Goal: Navigation & Orientation: Find specific page/section

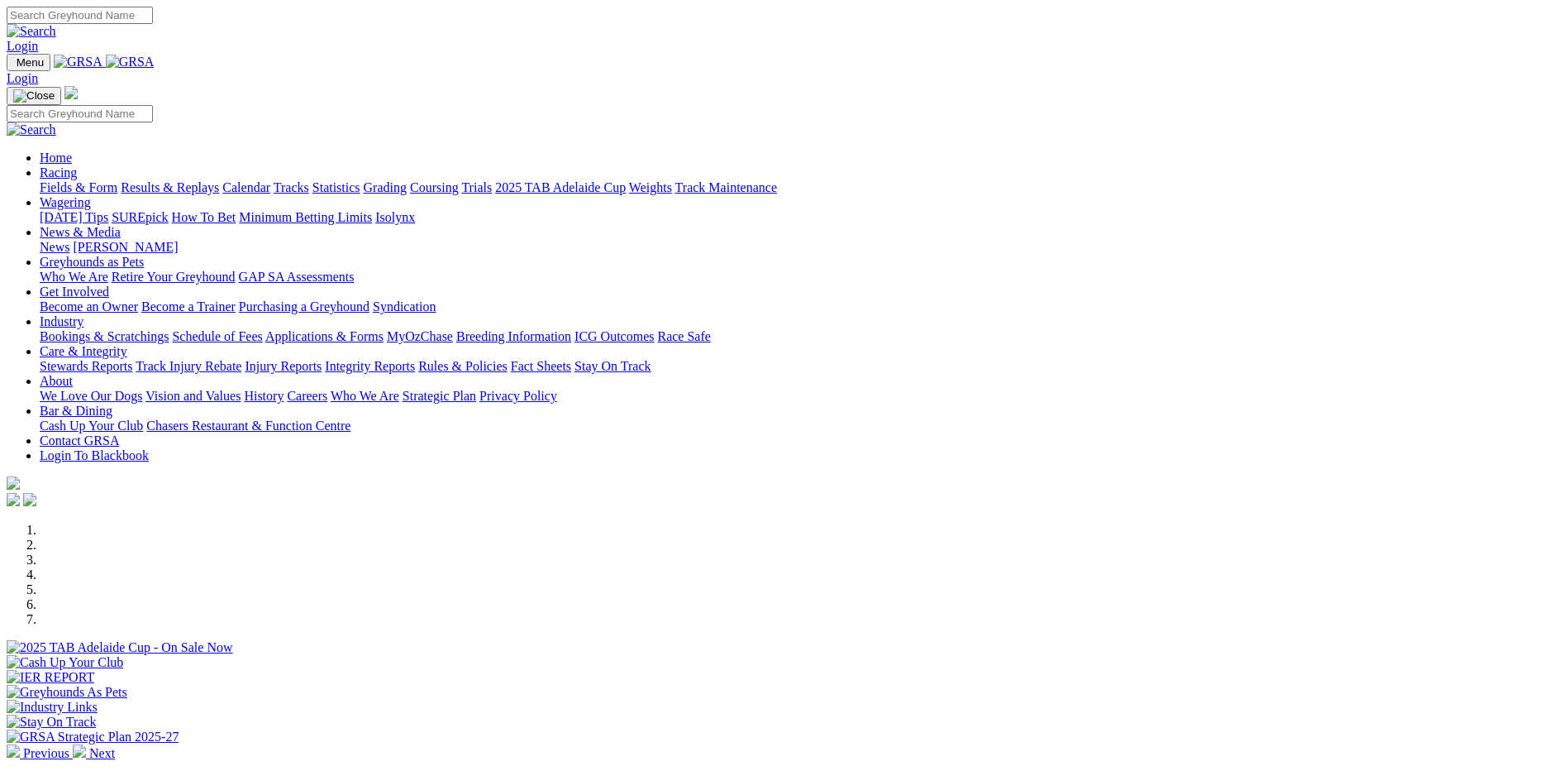
scroll to position [413, 0]
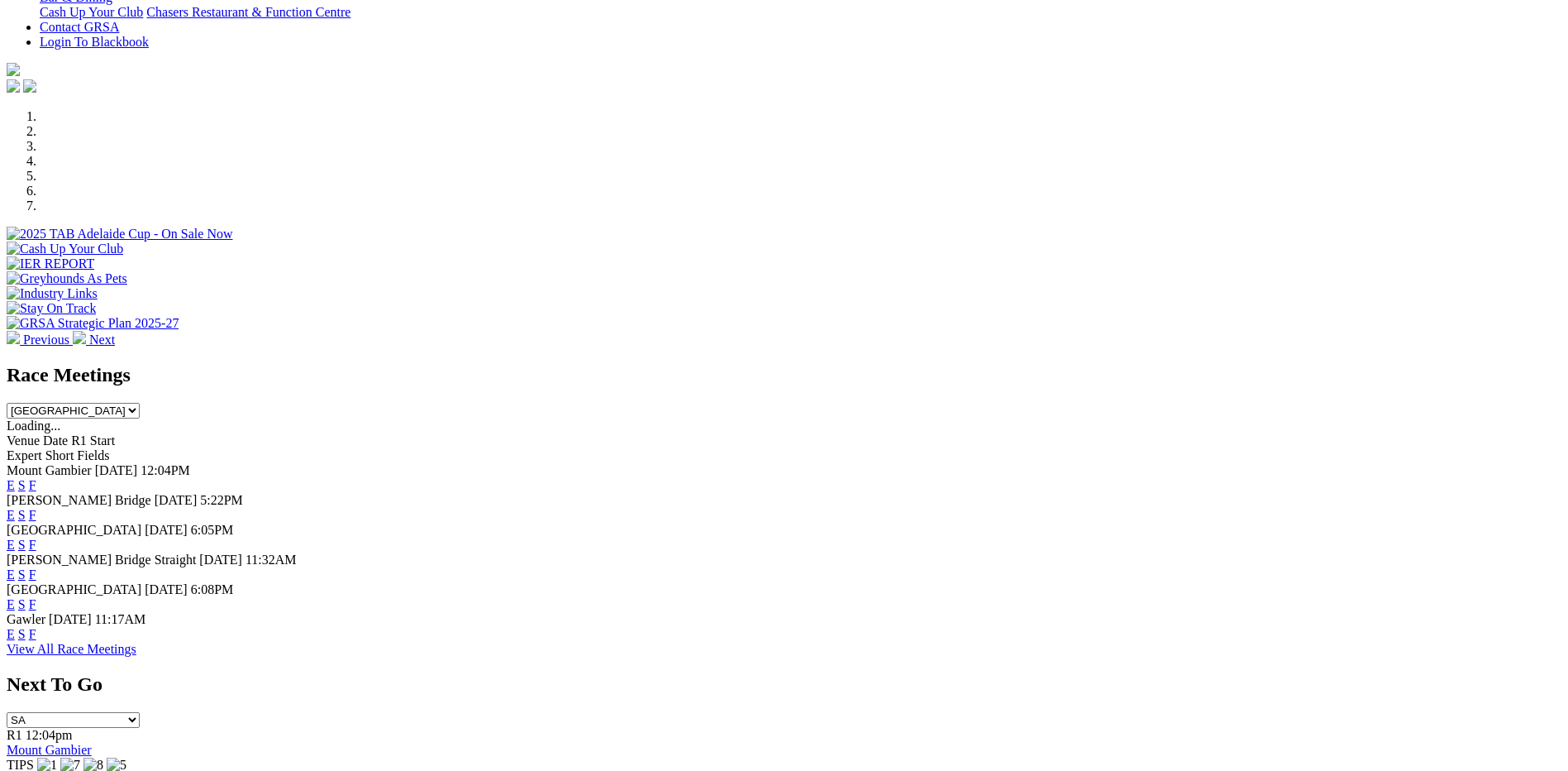
click at [36, 641] on link "F" at bounding box center [33, 634] width 7 height 14
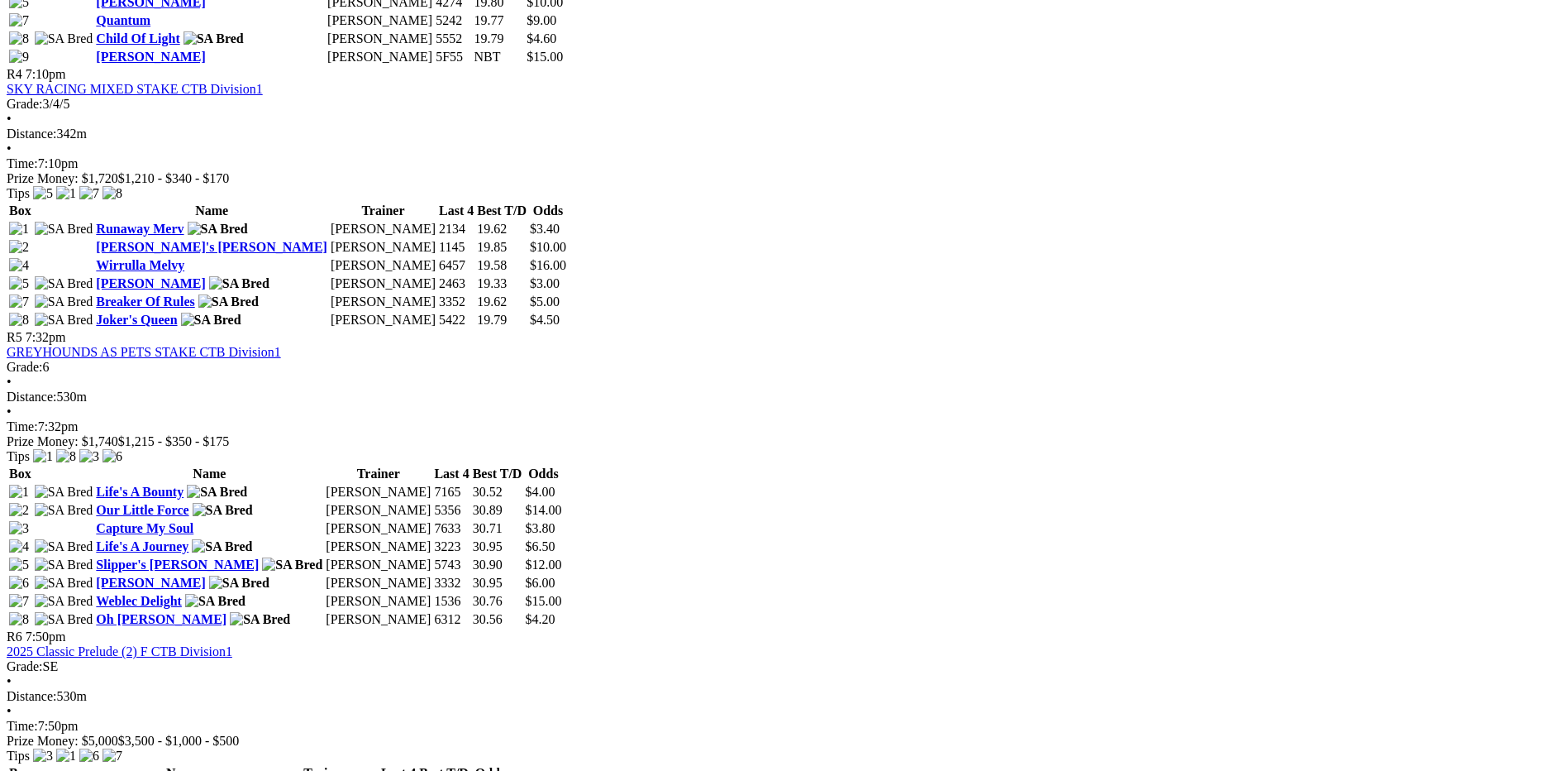
scroll to position [1820, 0]
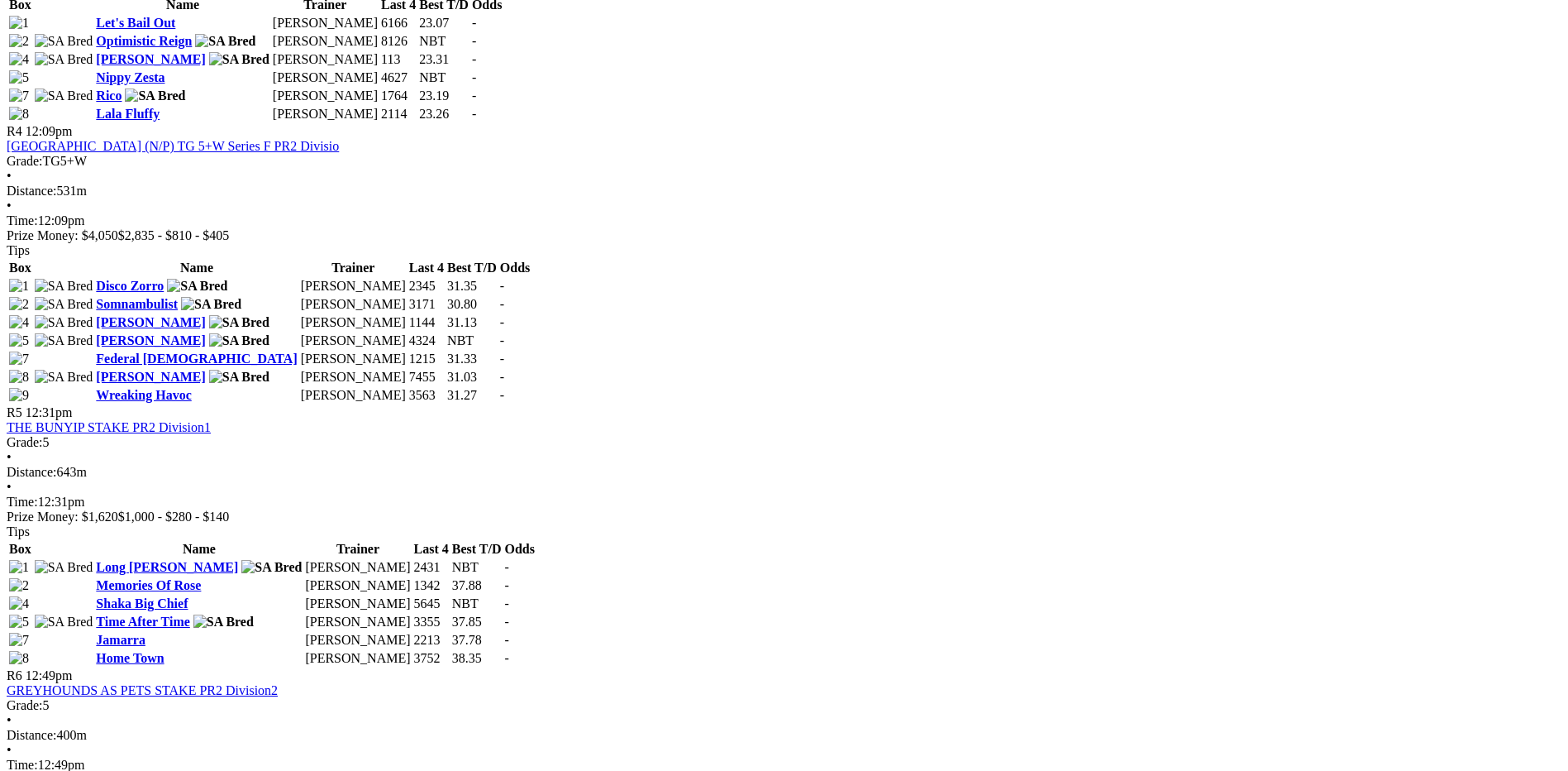
scroll to position [1489, 0]
